Goal: Task Accomplishment & Management: Use online tool/utility

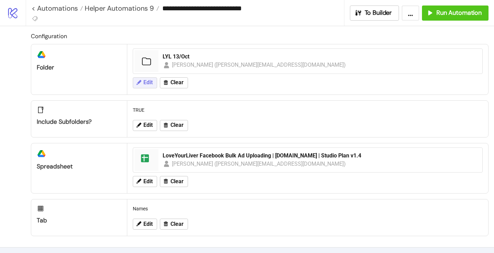
click at [147, 81] on span "Edit" at bounding box center [148, 82] width 9 height 6
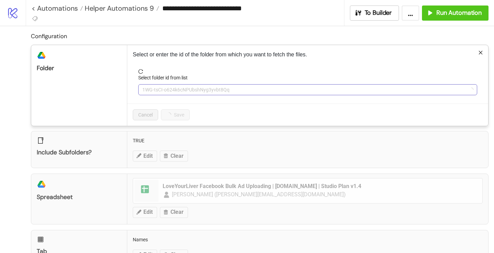
click at [161, 84] on span "1WG-tsCI-o624k6cNPUbshNyg3yvbt8Qq" at bounding box center [308, 89] width 331 height 10
click at [161, 84] on span "LYL 13/Oct" at bounding box center [308, 89] width 331 height 10
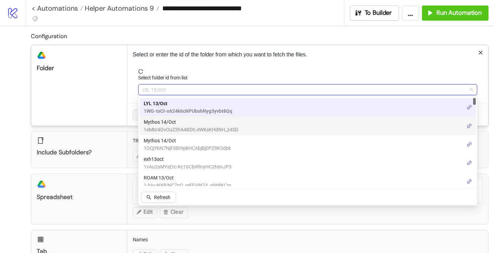
click at [160, 120] on span "Mythos 14/Oct" at bounding box center [191, 122] width 94 height 8
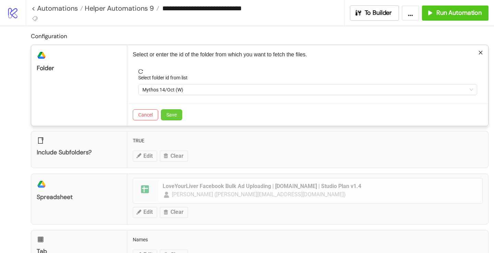
click at [172, 110] on button "Save" at bounding box center [171, 114] width 21 height 11
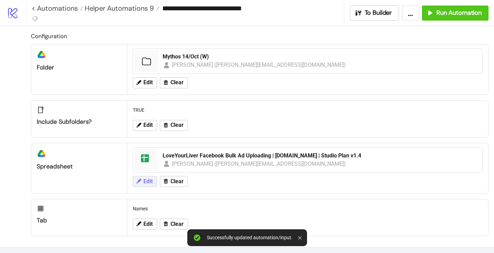
click at [150, 181] on span "Edit" at bounding box center [148, 181] width 9 height 6
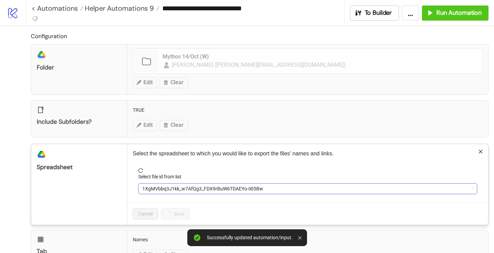
click at [169, 187] on span "1XgMVbbq3J1kk_w7AfQg3_FDX9rBuW6TDAEYo-Ii05Bw" at bounding box center [308, 188] width 331 height 10
click at [169, 187] on span "LoveYourLiver Facebook Bulk Ad Uploading | [DOMAIN_NAME] | Studio Plan v1.4" at bounding box center [308, 188] width 331 height 10
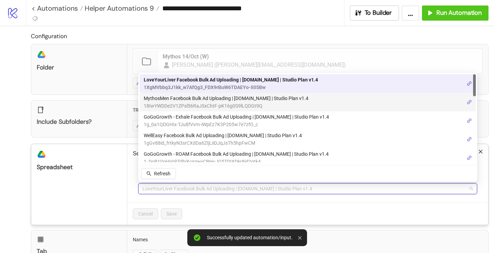
click at [197, 100] on span "MythosMen Facebook Bulk Ad Uploading | [DOMAIN_NAME] | Studio Plan v1.4" at bounding box center [226, 98] width 165 height 8
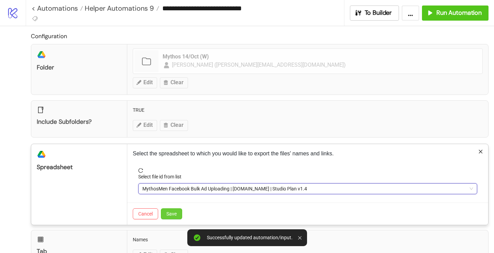
click at [175, 215] on span "Save" at bounding box center [172, 213] width 10 height 5
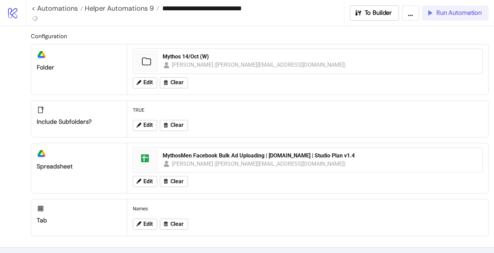
click at [460, 12] on span "Run Automation" at bounding box center [459, 13] width 45 height 8
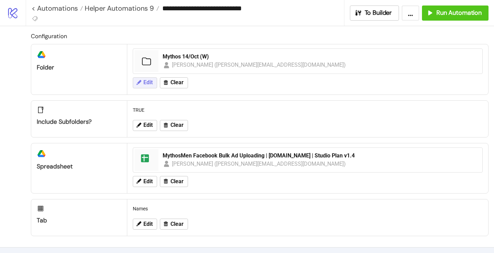
click at [144, 81] on span "Edit" at bounding box center [148, 82] width 9 height 6
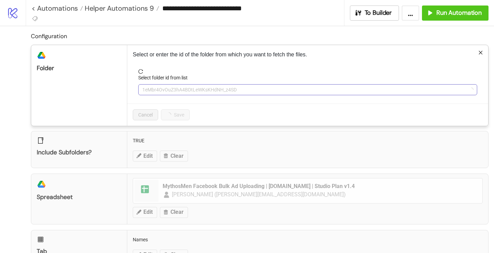
click at [150, 85] on span "1eMbr4OvOuZ3hA4BDtLeWKsKHdNH_z4SD" at bounding box center [308, 89] width 331 height 10
click at [153, 89] on span "Mythos 14/Oct (W)" at bounding box center [308, 89] width 331 height 10
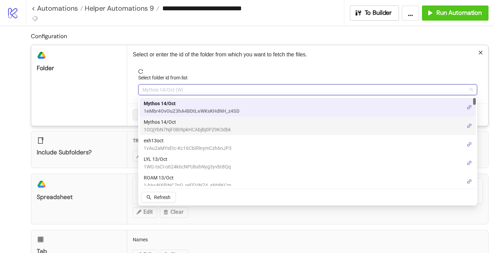
click at [174, 119] on span "Mythos 14/Oct" at bounding box center [187, 122] width 87 height 8
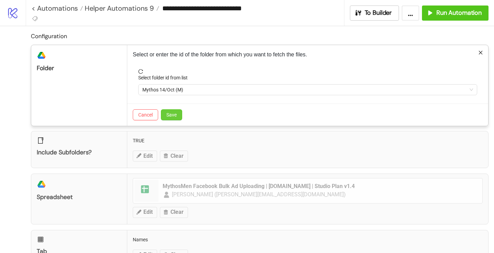
click at [174, 111] on button "Save" at bounding box center [171, 114] width 21 height 11
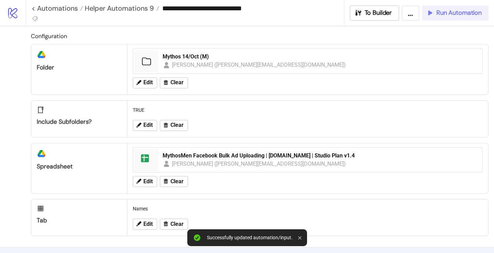
click at [460, 12] on span "Run Automation" at bounding box center [459, 13] width 45 height 8
